Goal: Task Accomplishment & Management: Use online tool/utility

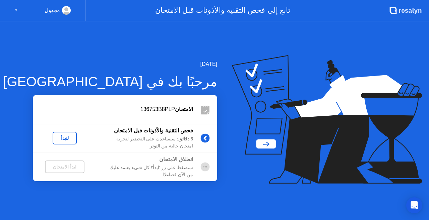
click at [66, 137] on div "لنبدأ" at bounding box center [64, 138] width 19 height 5
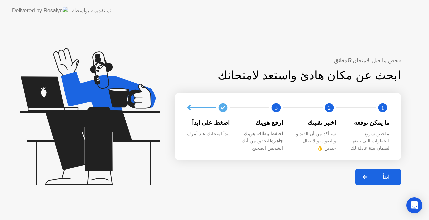
click at [380, 176] on div "ابدأ" at bounding box center [385, 177] width 25 height 6
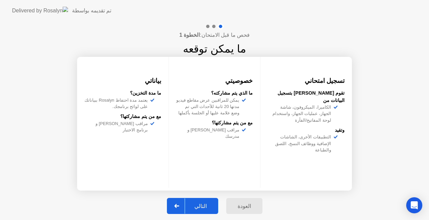
click at [204, 203] on div "التالي" at bounding box center [200, 206] width 31 height 6
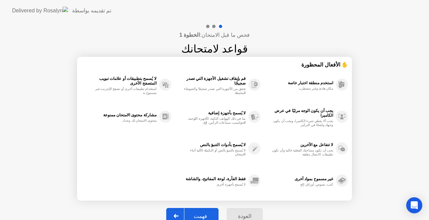
click at [206, 211] on button "فهمت" at bounding box center [192, 216] width 52 height 16
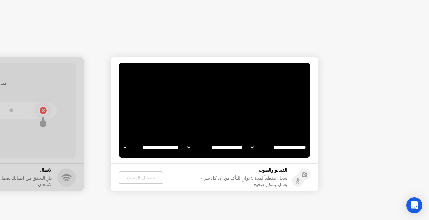
select select "**********"
select select "*******"
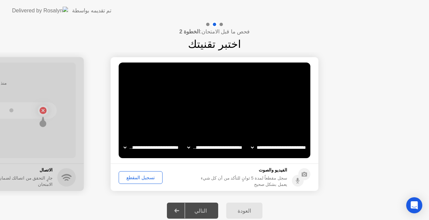
click at [143, 175] on div "تسجيل المقطع" at bounding box center [140, 177] width 39 height 5
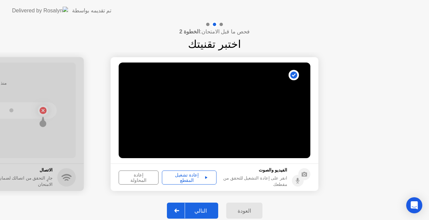
click at [136, 175] on div "إعادة المحاولة" at bounding box center [138, 177] width 35 height 11
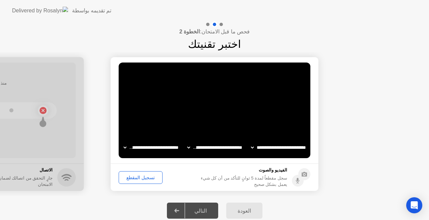
click at [151, 176] on div "تسجيل المقطع" at bounding box center [140, 177] width 39 height 5
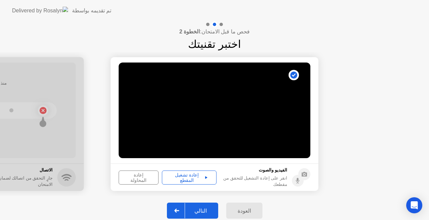
click at [196, 175] on div "إعادة تشغيل المقطع" at bounding box center [189, 177] width 50 height 11
click at [198, 177] on div "إعادة تشغيل المقطع" at bounding box center [189, 177] width 50 height 11
click at [205, 177] on icon at bounding box center [206, 177] width 2 height 2
click at [204, 210] on div "التالي" at bounding box center [200, 211] width 31 height 6
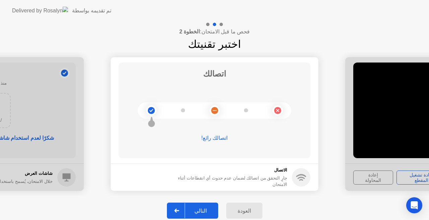
click at [206, 209] on div "التالي" at bounding box center [200, 211] width 31 height 6
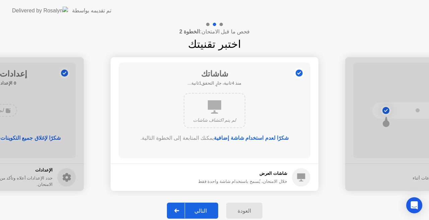
click at [206, 211] on div "التالي" at bounding box center [200, 211] width 31 height 6
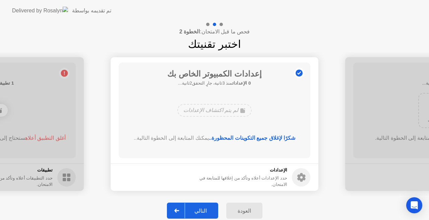
click at [207, 210] on div "التالي" at bounding box center [200, 211] width 31 height 6
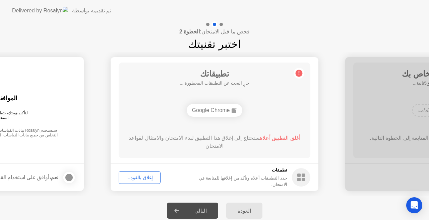
click at [142, 177] on div "إغلاق بالقوة..." at bounding box center [139, 177] width 37 height 5
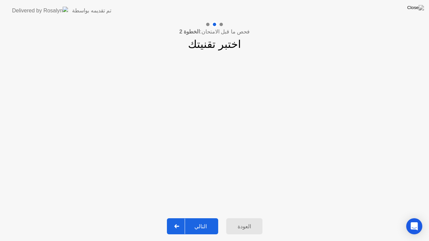
click at [198, 220] on div "التالي" at bounding box center [200, 226] width 31 height 6
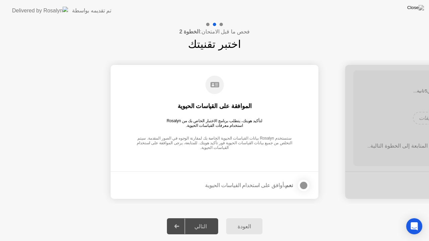
click at [305, 188] on div at bounding box center [303, 185] width 8 height 8
click at [205, 220] on div "التالي" at bounding box center [200, 226] width 31 height 6
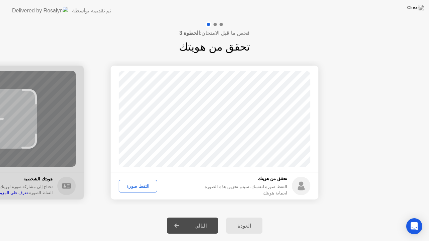
click at [144, 185] on div "التقط صورة" at bounding box center [138, 185] width 34 height 5
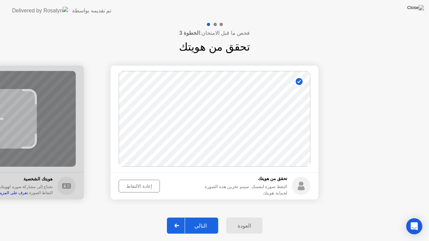
click at [199, 220] on div "التالي" at bounding box center [200, 226] width 31 height 6
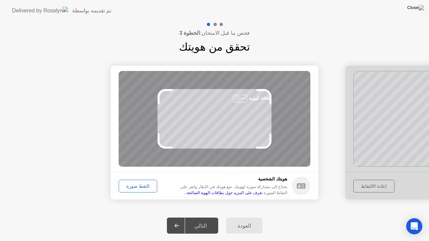
click at [147, 185] on div "التقط صورة" at bounding box center [138, 185] width 34 height 5
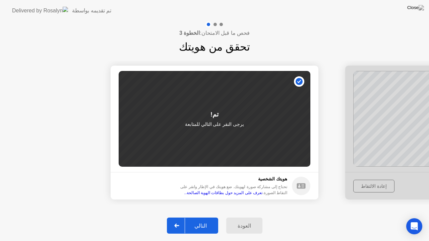
click at [201, 220] on div "التالي" at bounding box center [200, 226] width 31 height 6
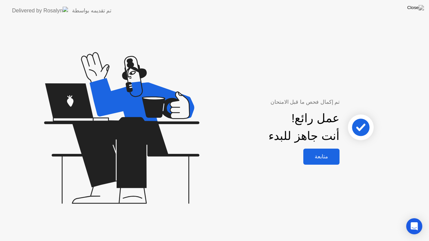
click at [320, 159] on div "متابعة" at bounding box center [321, 156] width 32 height 6
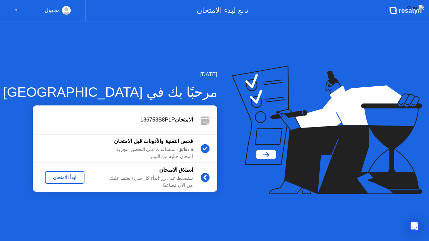
click at [60, 176] on div "ابدأ الامتحان" at bounding box center [65, 177] width 34 height 5
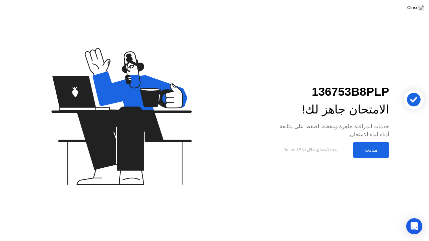
click at [368, 152] on div "متابعة" at bounding box center [371, 150] width 32 height 6
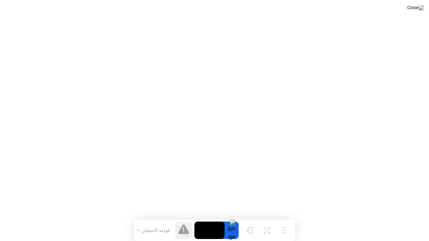
click at [139, 220] on icon at bounding box center [138, 230] width 3 height 2
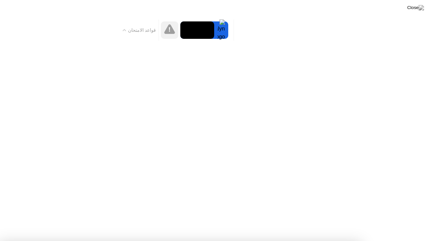
click at [124, 27] on button "قواعد الامتحان" at bounding box center [140, 30] width 38 height 6
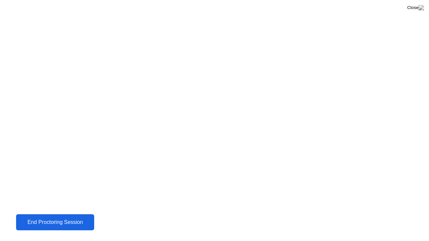
click at [74, 215] on button "End Proctoring Session" at bounding box center [55, 222] width 78 height 16
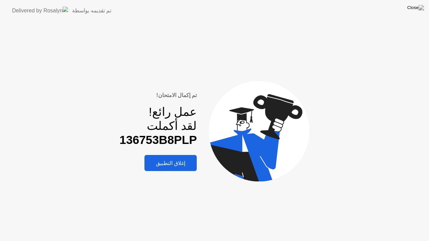
click at [181, 165] on div "إغلاق التطبيق" at bounding box center [170, 163] width 48 height 6
